Goal: Task Accomplishment & Management: Manage account settings

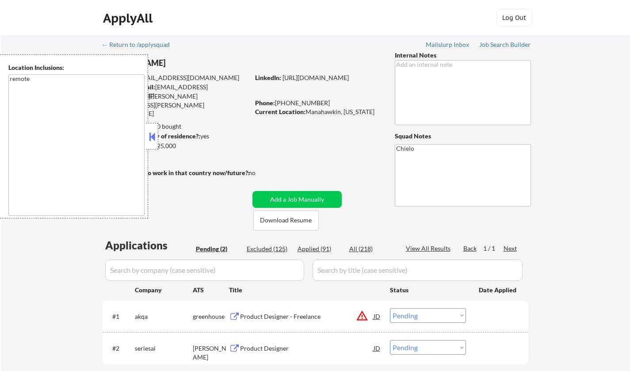
select select ""pending""
click at [152, 135] on button at bounding box center [152, 136] width 10 height 13
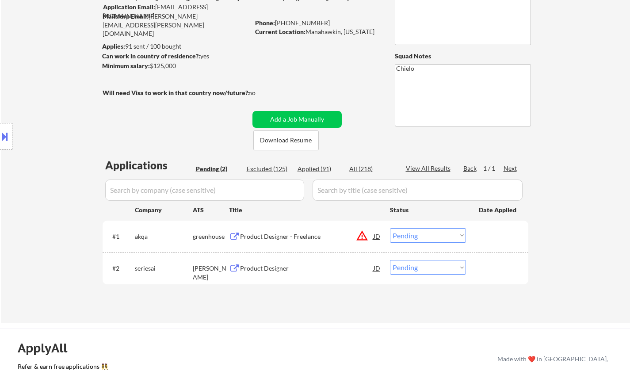
scroll to position [133, 0]
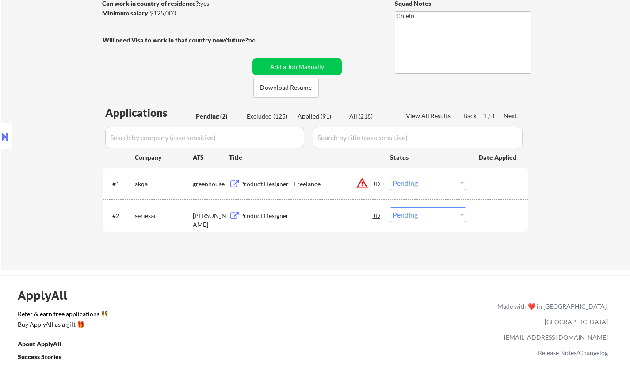
click at [376, 184] on div "JD" at bounding box center [377, 184] width 9 height 16
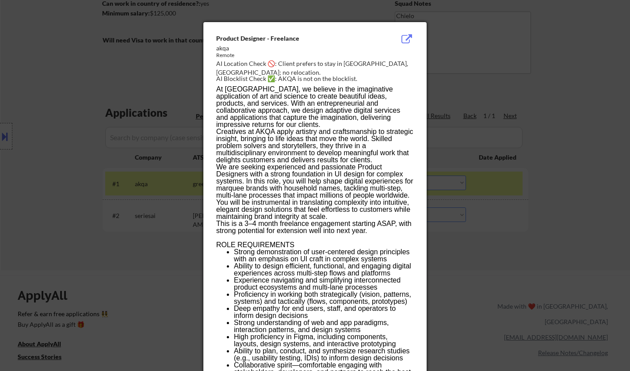
drag, startPoint x: 124, startPoint y: 143, endPoint x: 107, endPoint y: 81, distance: 65.0
click at [124, 139] on div at bounding box center [315, 185] width 630 height 371
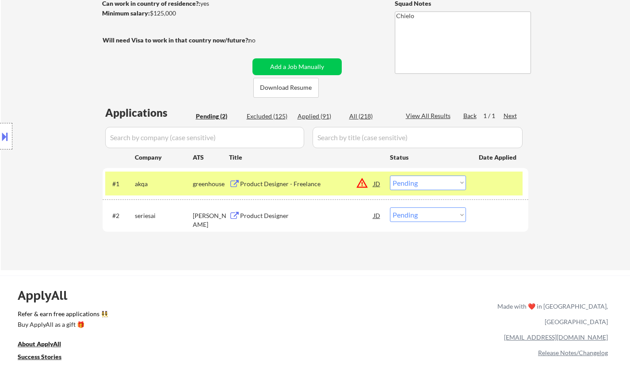
click at [0, 133] on button at bounding box center [5, 136] width 10 height 15
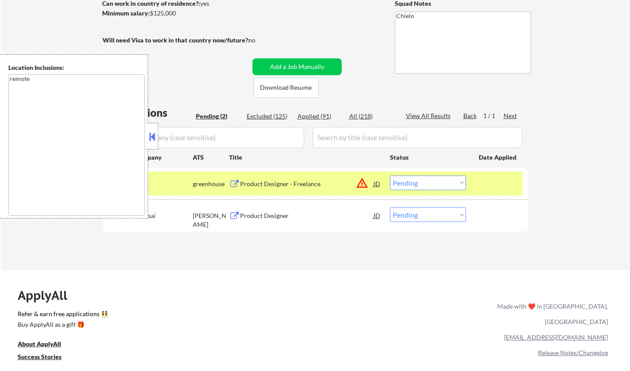
click at [149, 135] on button at bounding box center [152, 136] width 10 height 13
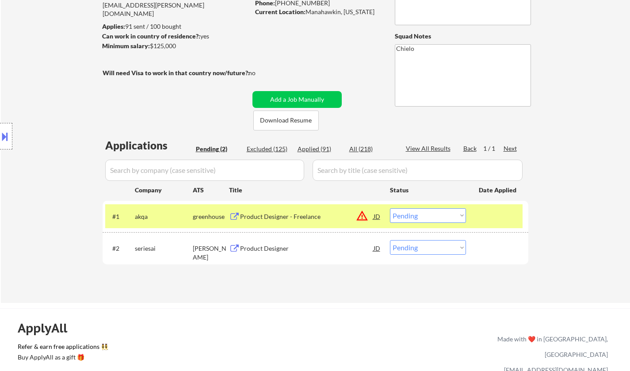
scroll to position [177, 0]
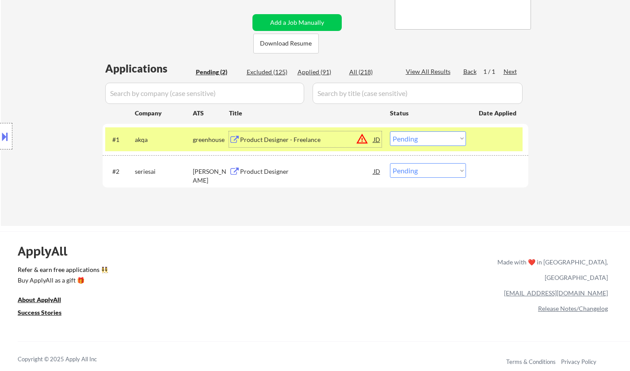
click at [275, 144] on div "Product Designer - Freelance" at bounding box center [307, 139] width 134 height 9
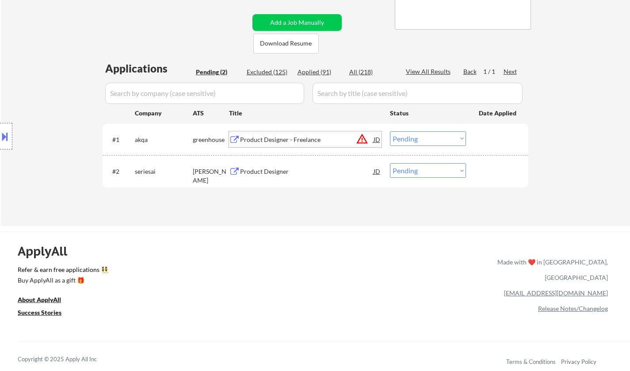
drag, startPoint x: 460, startPoint y: 132, endPoint x: 440, endPoint y: 135, distance: 19.6
click at [447, 133] on select "Choose an option... Pending Applied Excluded (Questions) Excluded (Expired) Exc…" at bounding box center [428, 138] width 76 height 15
click at [390, 131] on select "Choose an option... Pending Applied Excluded (Questions) Excluded (Expired) Exc…" at bounding box center [428, 138] width 76 height 15
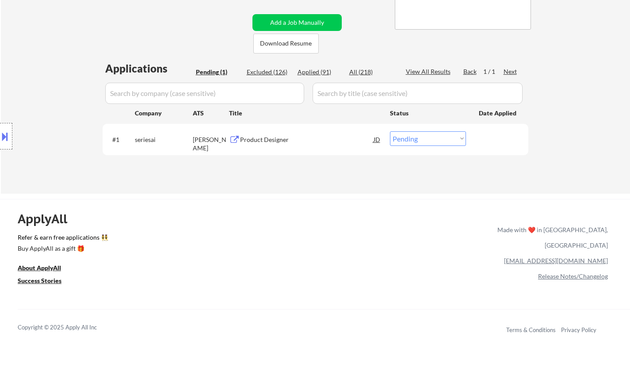
click at [261, 138] on div "Product Designer" at bounding box center [307, 139] width 134 height 9
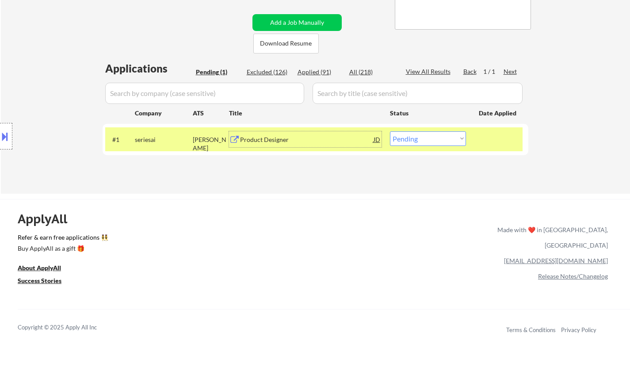
drag, startPoint x: 439, startPoint y: 139, endPoint x: 439, endPoint y: 145, distance: 5.8
click at [438, 139] on select "Choose an option... Pending Applied Excluded (Questions) Excluded (Expired) Exc…" at bounding box center [428, 138] width 76 height 15
select select ""excluded__salary_""
click at [390, 131] on select "Choose an option... Pending Applied Excluded (Questions) Excluded (Expired) Exc…" at bounding box center [428, 138] width 76 height 15
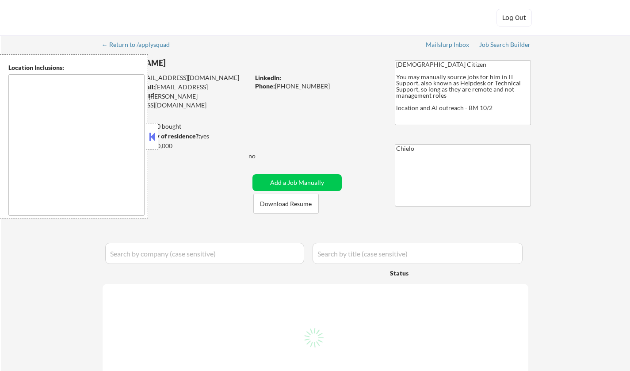
type textarea "[GEOGRAPHIC_DATA], [GEOGRAPHIC_DATA] [GEOGRAPHIC_DATA], [GEOGRAPHIC_DATA] [GEOG…"
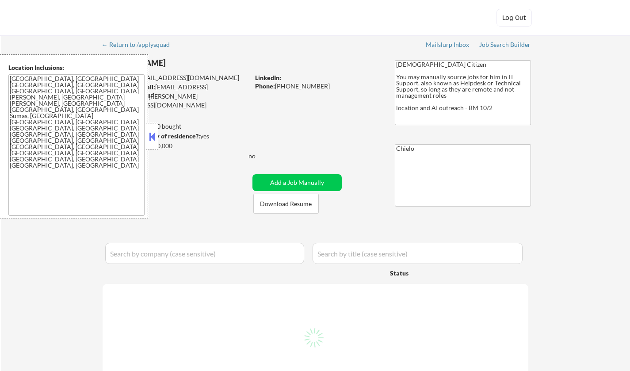
select select ""pending""
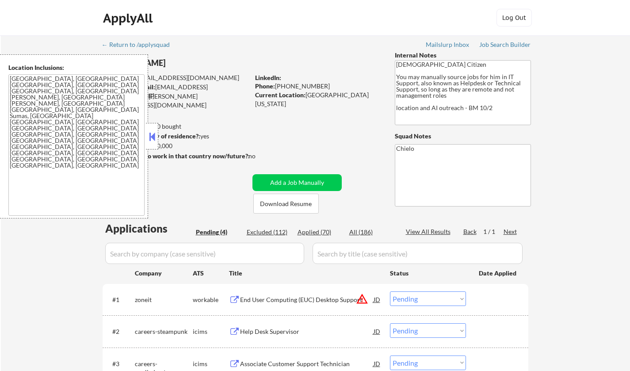
click at [150, 144] on div at bounding box center [152, 136] width 12 height 27
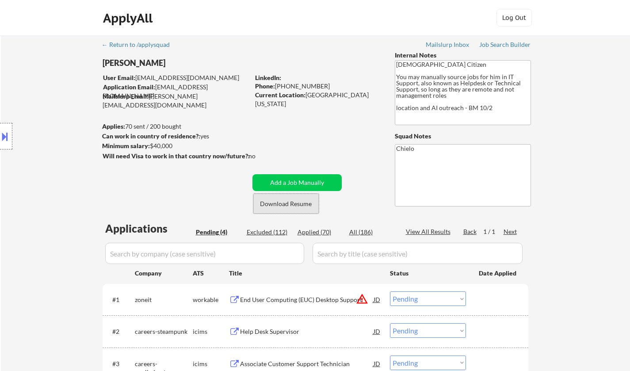
click at [291, 205] on button "Download Resume" at bounding box center [285, 204] width 65 height 20
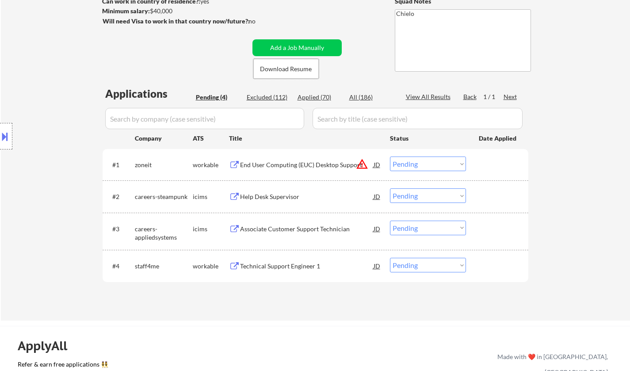
scroll to position [221, 0]
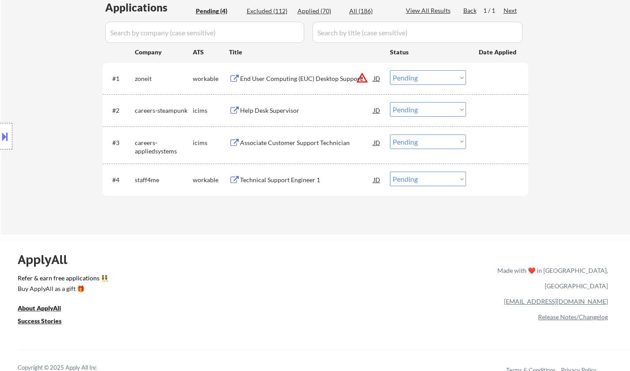
click at [378, 74] on div "JD" at bounding box center [377, 78] width 9 height 16
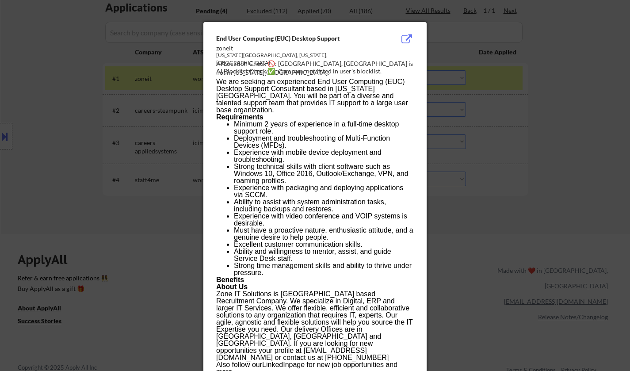
click at [576, 217] on div at bounding box center [315, 185] width 630 height 371
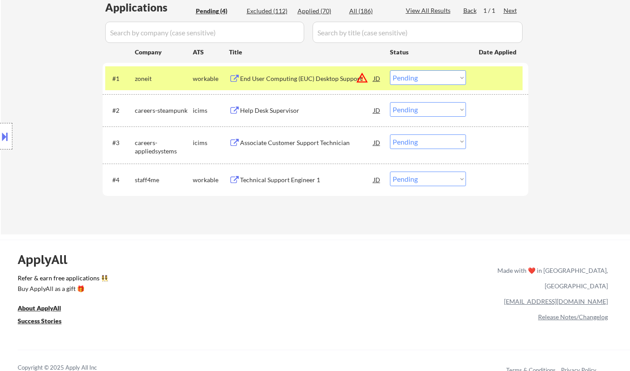
click at [0, 136] on button at bounding box center [5, 136] width 10 height 15
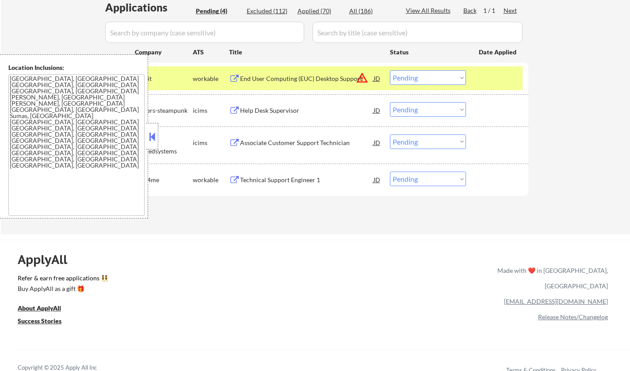
click at [155, 138] on button at bounding box center [152, 136] width 10 height 13
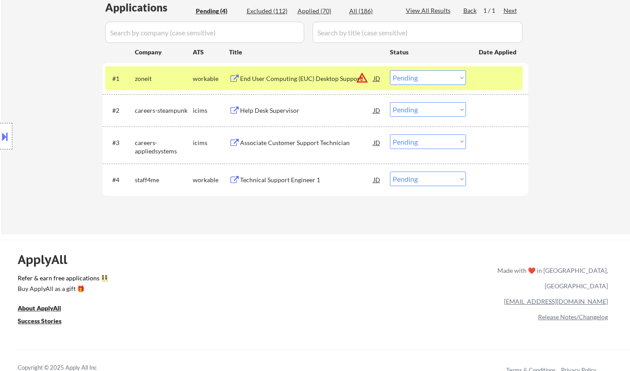
click at [377, 77] on div "JD" at bounding box center [377, 78] width 9 height 16
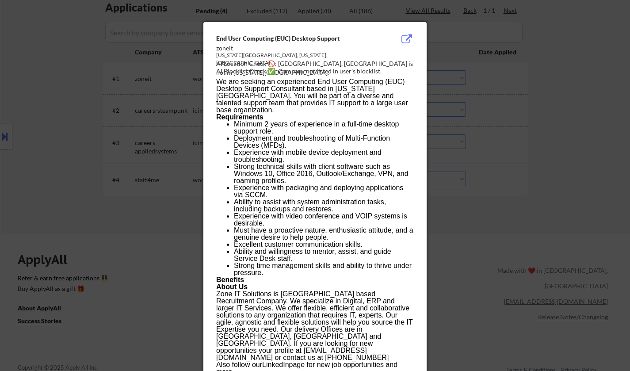
drag, startPoint x: 615, startPoint y: 162, endPoint x: 541, endPoint y: 142, distance: 76.6
click at [605, 161] on div at bounding box center [315, 185] width 630 height 371
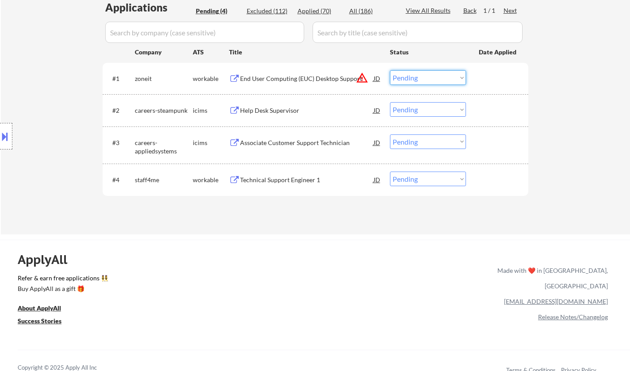
click at [441, 84] on select "Choose an option... Pending Applied Excluded (Questions) Excluded (Expired) Exc…" at bounding box center [428, 77] width 76 height 15
click at [390, 70] on select "Choose an option... Pending Applied Excluded (Questions) Excluded (Expired) Exc…" at bounding box center [428, 77] width 76 height 15
select select ""pending""
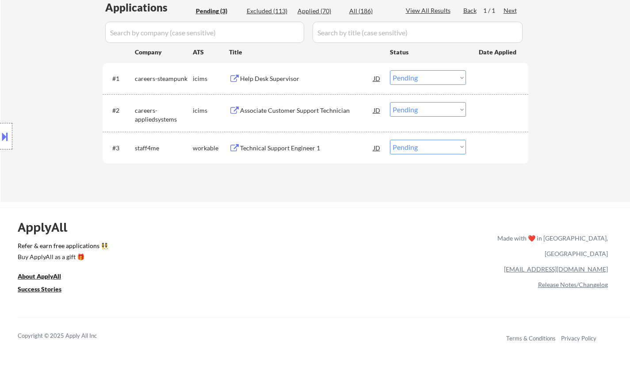
click at [284, 149] on div "Technical Support Engineer 1" at bounding box center [307, 148] width 134 height 9
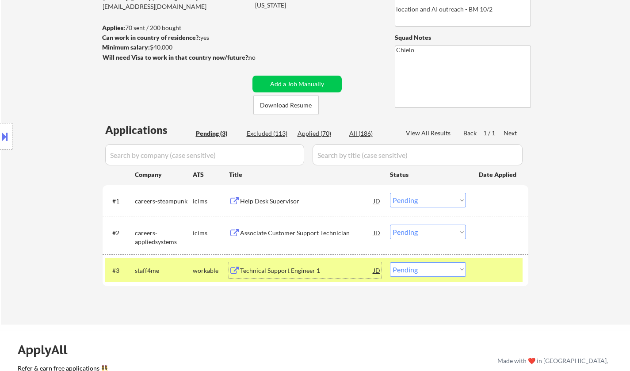
scroll to position [44, 0]
